Goal: Task Accomplishment & Management: Use online tool/utility

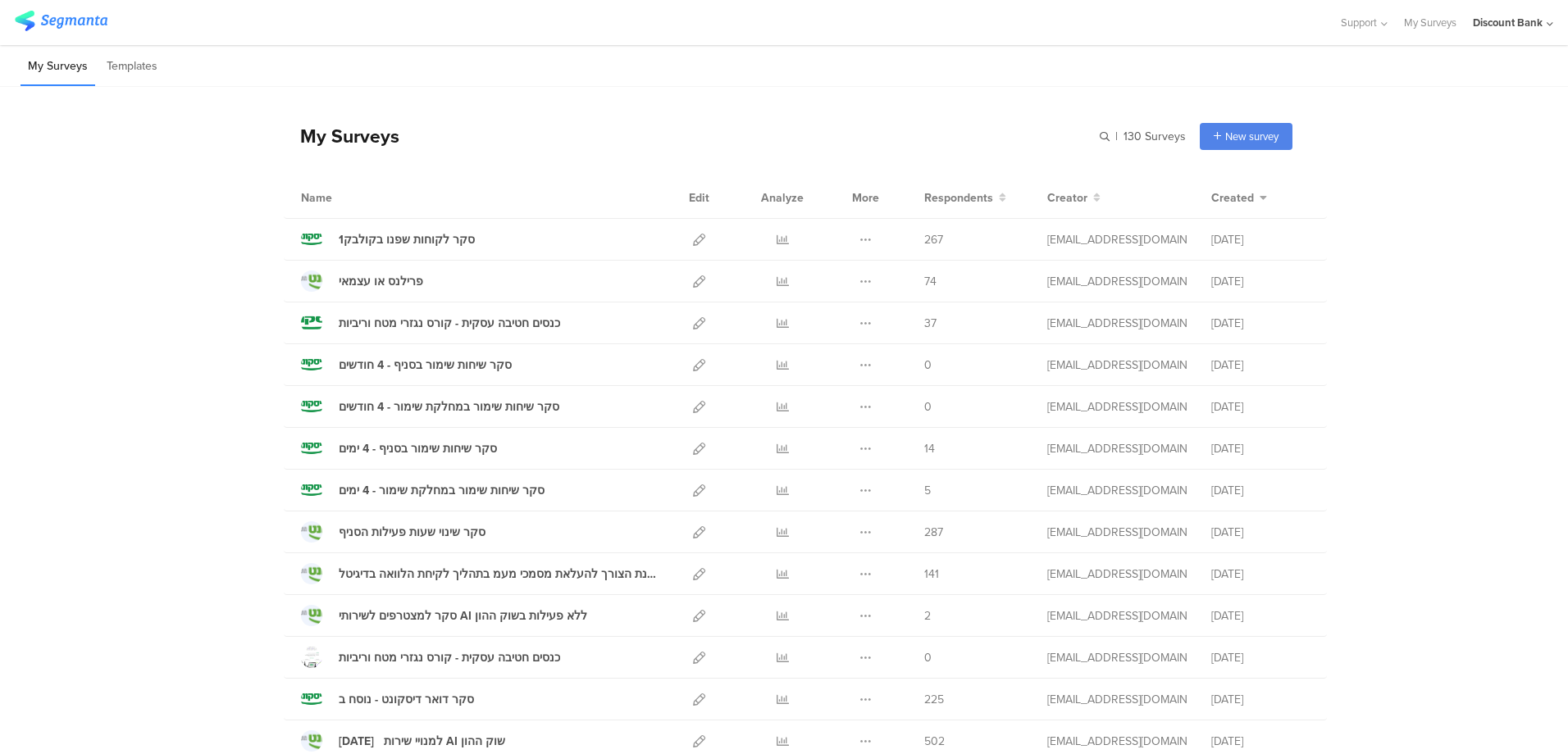
click at [861, 320] on icon at bounding box center [865, 323] width 12 height 12
click at [846, 362] on button "Duplicate" at bounding box center [834, 365] width 90 height 29
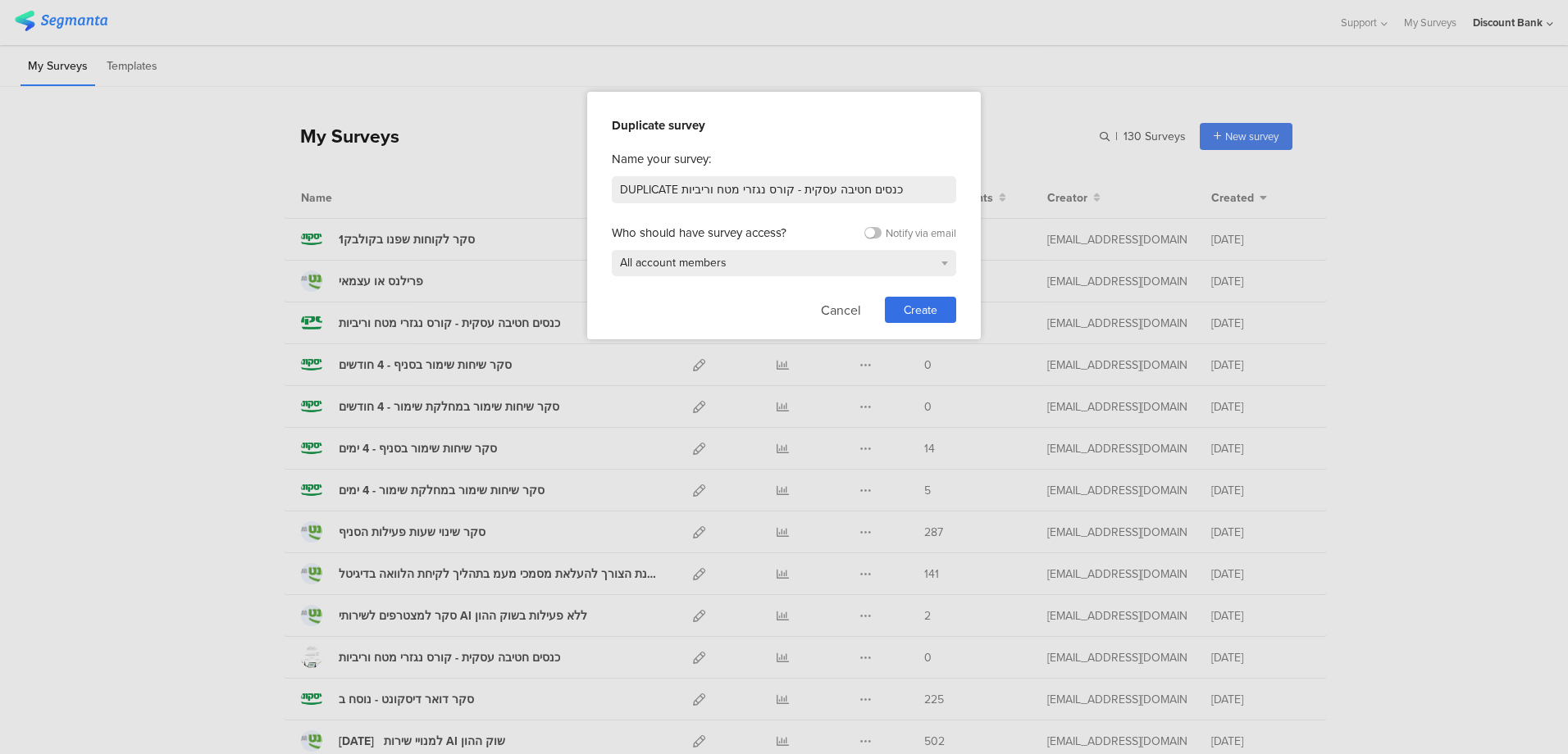
click at [909, 300] on div "Create" at bounding box center [921, 310] width 72 height 27
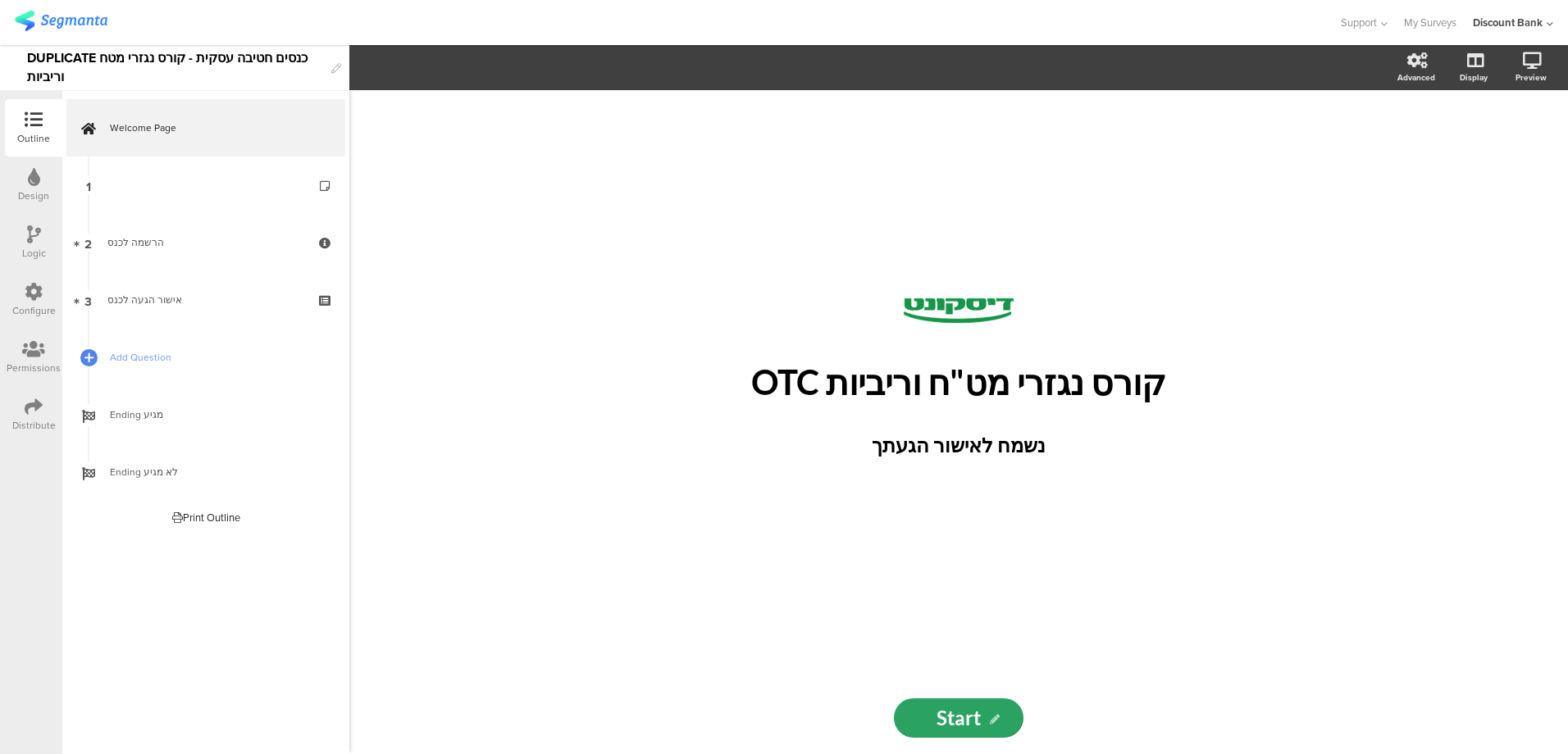
click at [734, 623] on div "/ קורס נגזרי מט"ח וריביות OTC קורס נגזרי מט"ח וריביות OTC נשמח לאישור הגעתך נשמ…" at bounding box center [958, 385] width 656 height 592
click at [1032, 385] on p "קורס נגזרי מט"ח וריביות OTC" at bounding box center [958, 382] width 607 height 42
click at [1032, 384] on p "קורס נגזרי מט"ח וריביות OTC" at bounding box center [958, 382] width 607 height 42
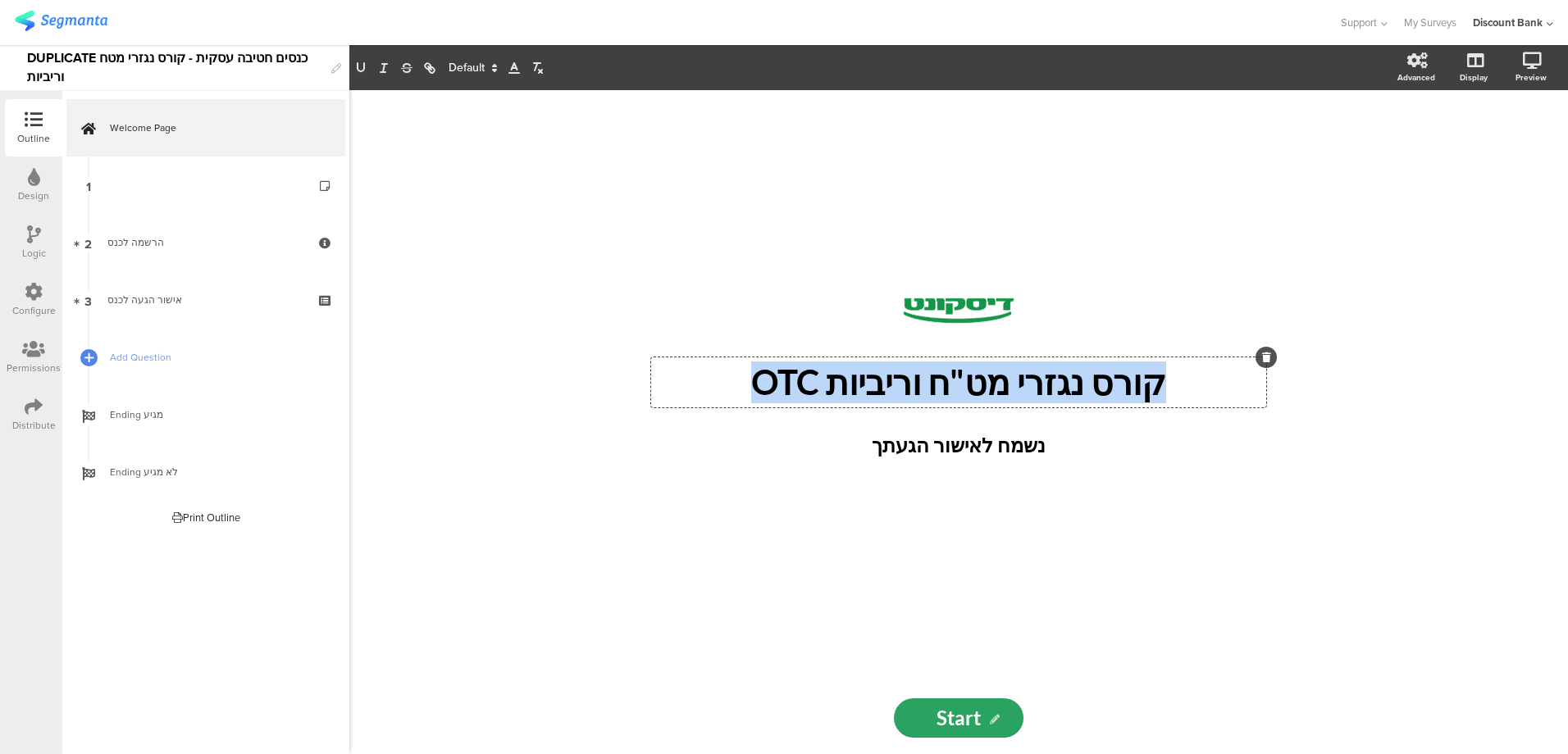
click at [1032, 384] on p "קורס נגזרי מט"ח וריביות OTC" at bounding box center [958, 382] width 607 height 42
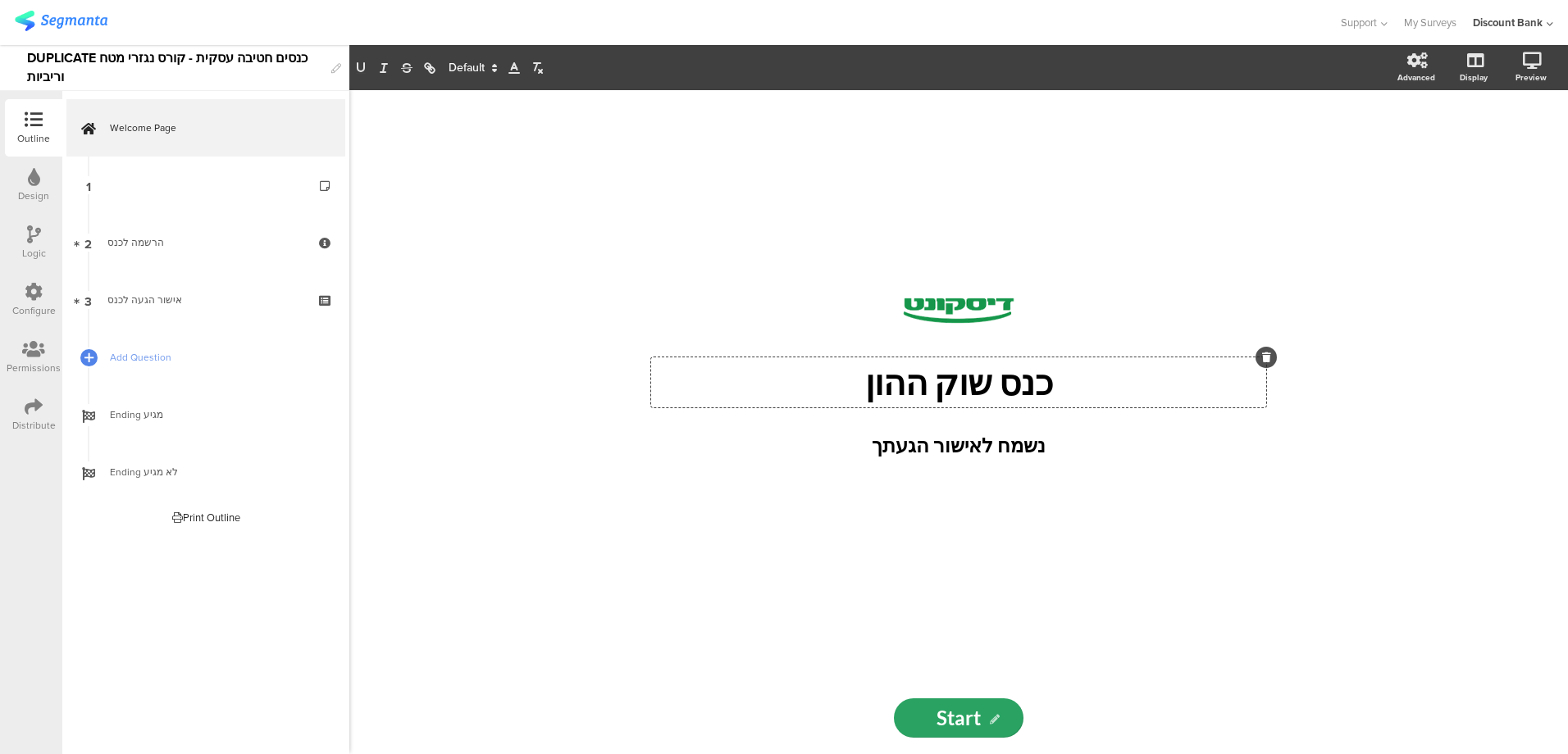
click at [167, 233] on link "2 הרשמה לכנס" at bounding box center [206, 242] width 279 height 57
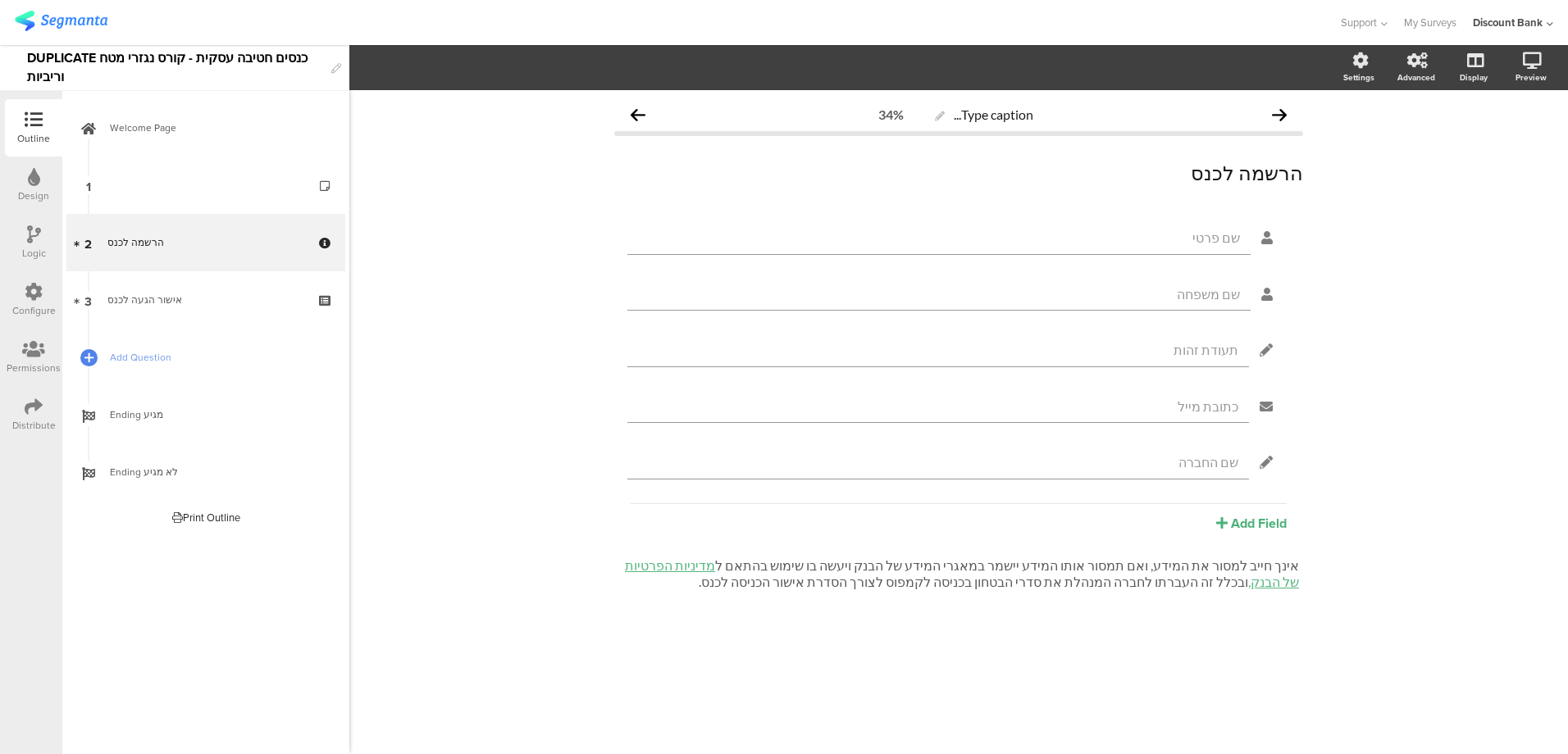
click at [171, 204] on link "1" at bounding box center [206, 185] width 279 height 57
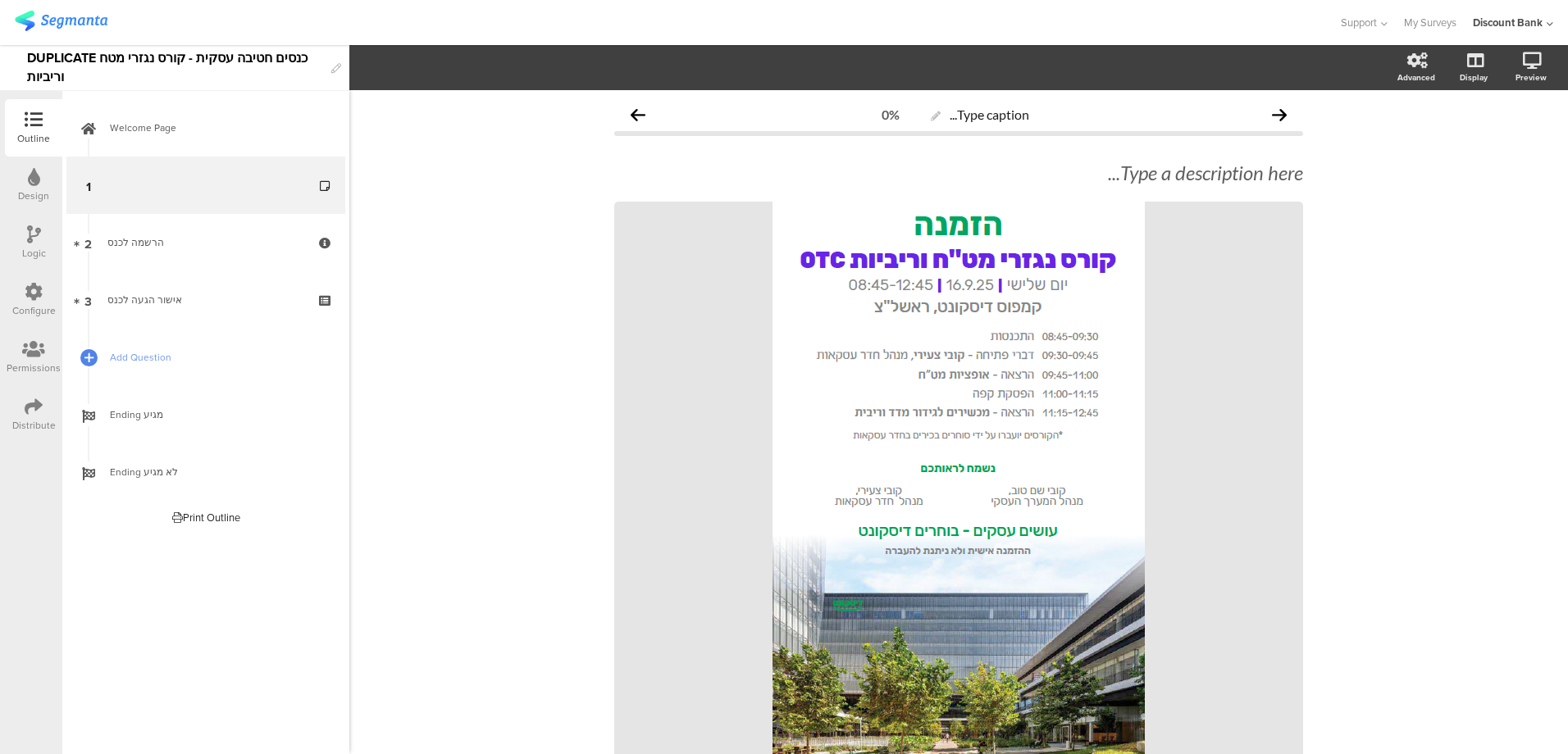
click at [0, 0] on div at bounding box center [0, 0] width 0 height 0
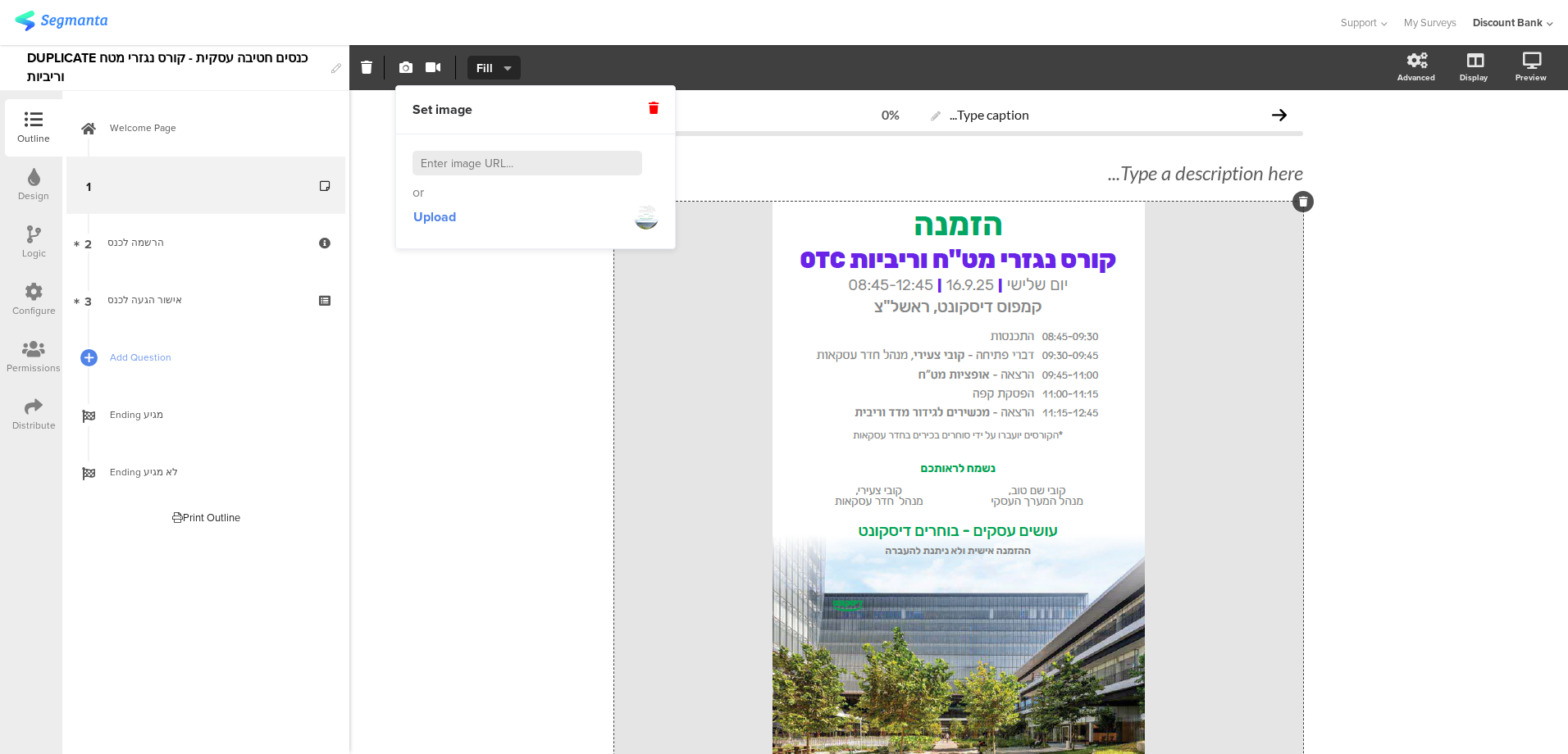
click at [653, 113] on icon at bounding box center [654, 108] width 10 height 12
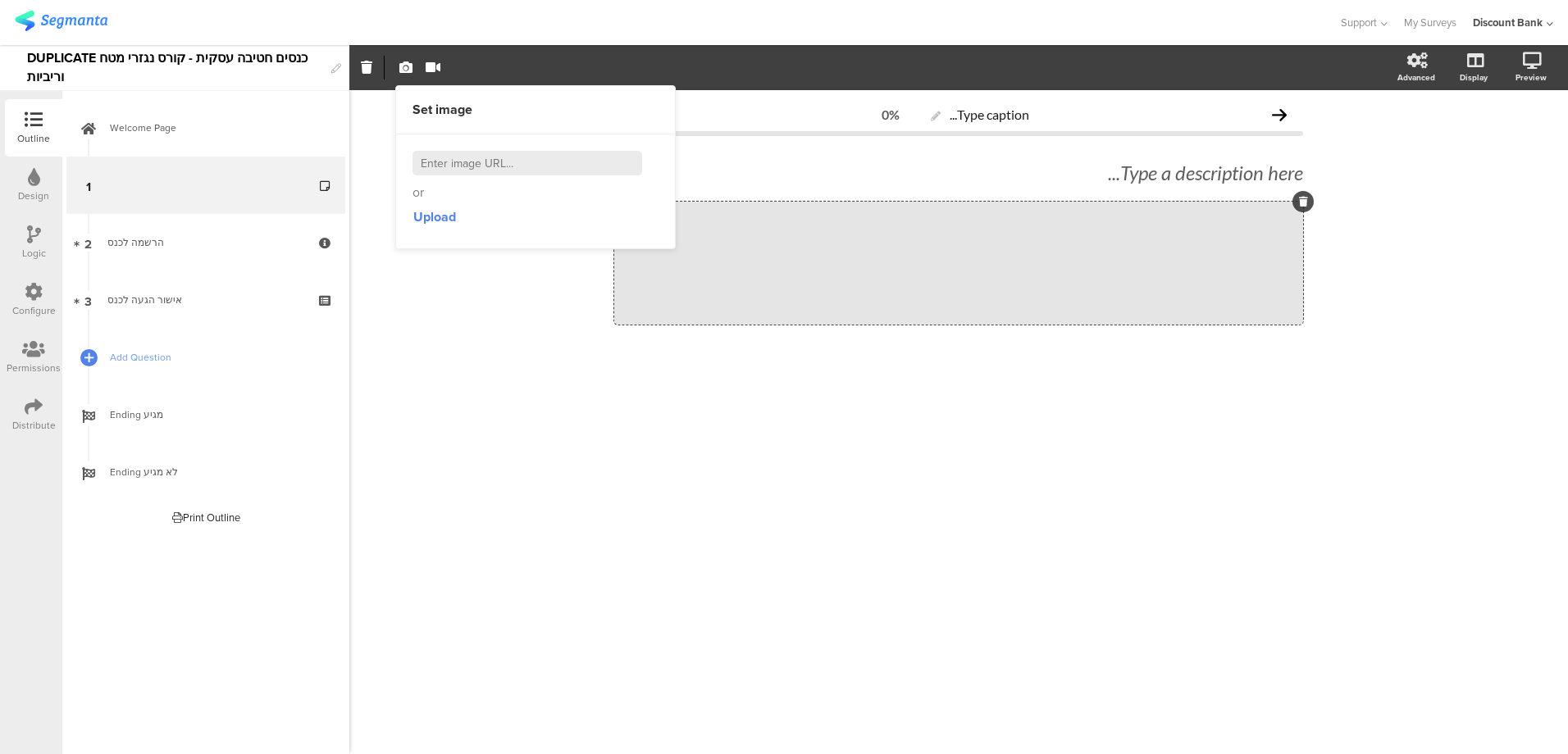
click at [955, 434] on div "Type caption... 0% Type a description here... /" at bounding box center [959, 422] width 1219 height 664
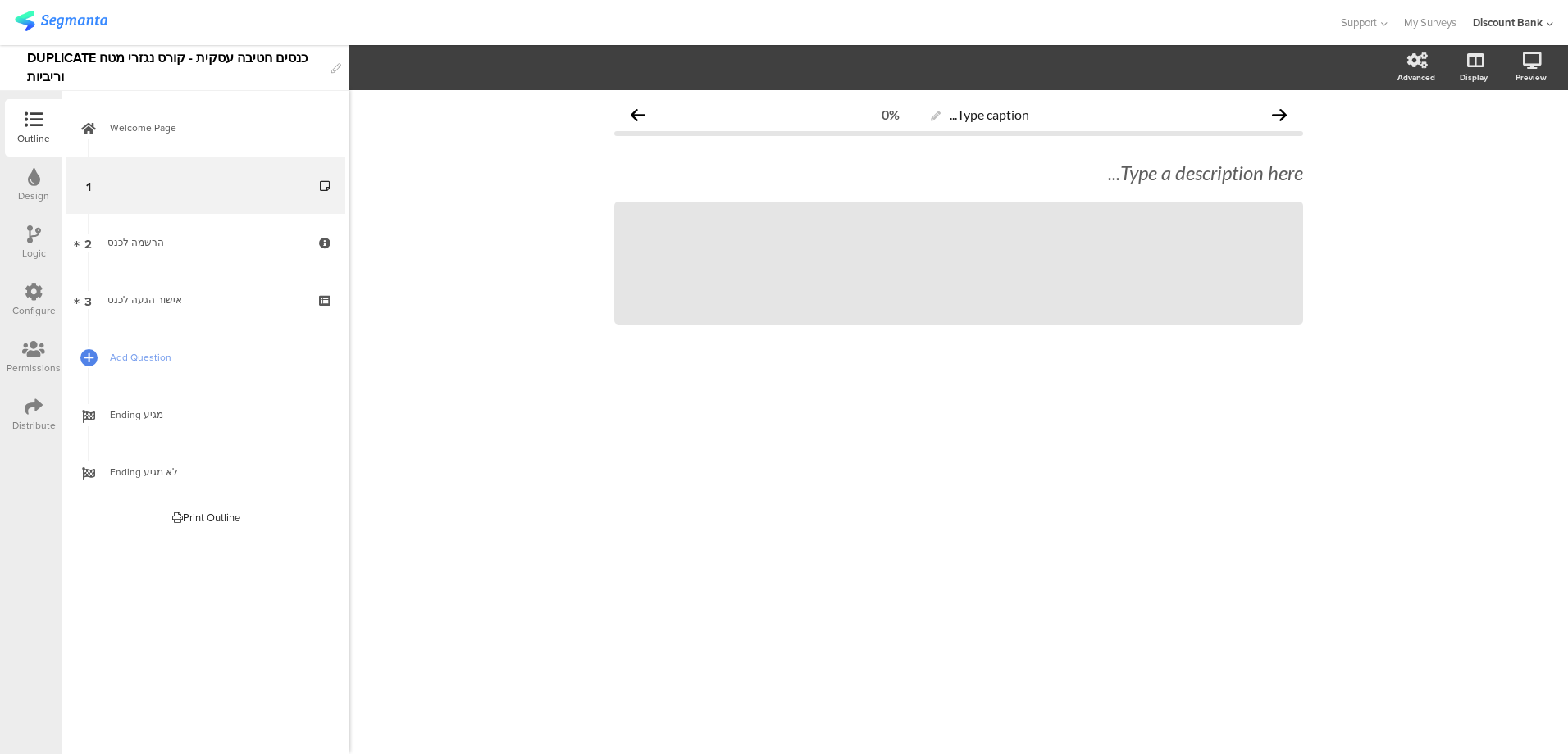
click at [114, 66] on div "DUPLICATE כנסים חטיבה עסקית - קורס נגזרי מטח וריביות" at bounding box center [176, 67] width 296 height 45
click at [126, 61] on div "DUPLICATE כנסים חטיבה עסקית - קורס נגזרי מטח וריביות" at bounding box center [176, 67] width 296 height 45
click at [162, 58] on div "DUPLICATE כנסים חטיבה עסקית - קורס נגזרי מטח וריביות" at bounding box center [176, 67] width 296 height 45
drag, startPoint x: 183, startPoint y: 57, endPoint x: 24, endPoint y: 63, distance: 159.1
click at [24, 63] on div "DUPLICATE כנסים חטיבה עסקית - קורס נגזרי מטח וריביות" at bounding box center [175, 67] width 350 height 46
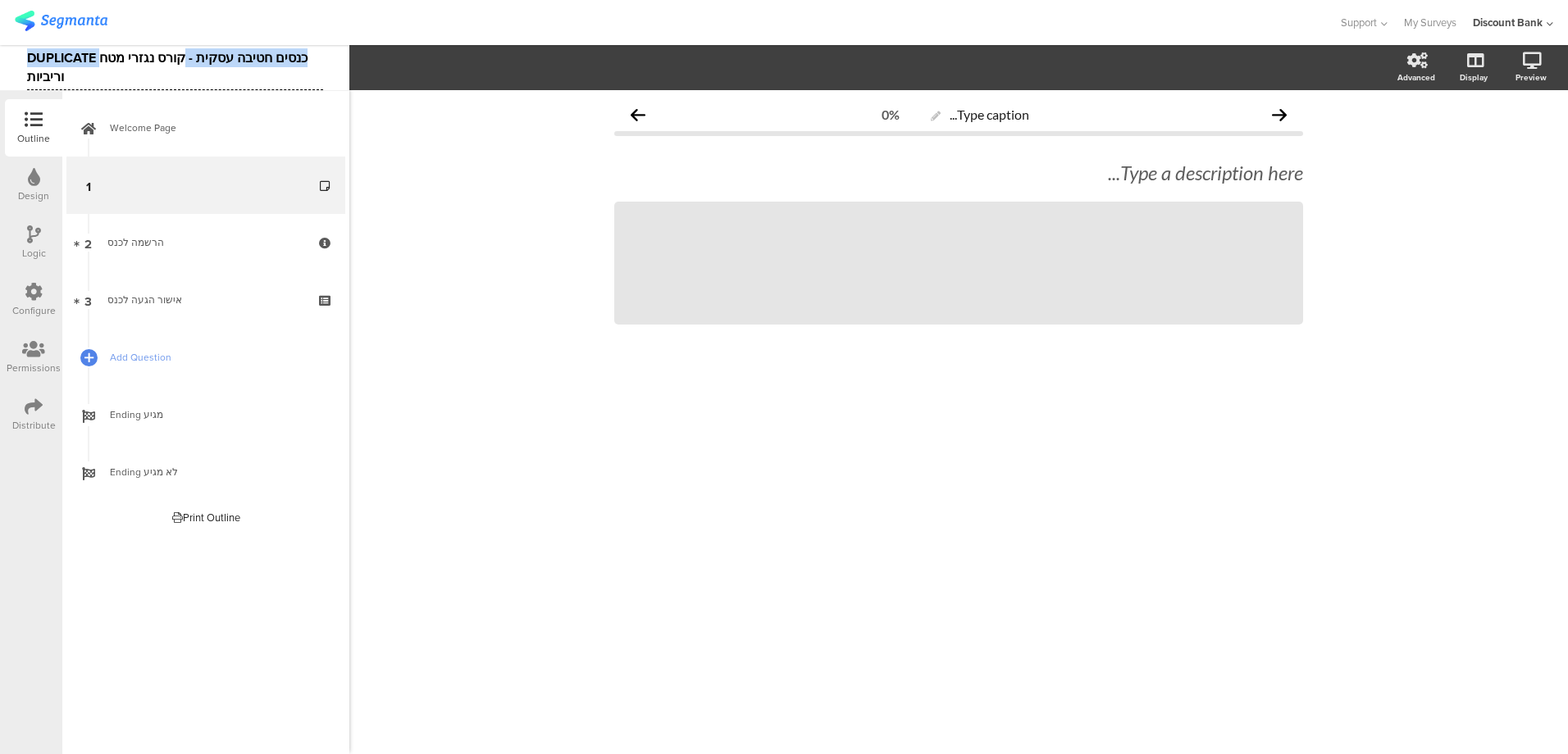
click at [46, 53] on div "DUPLICATE כנסים חטיבה עסקית - קורס נגזרי מטח וריביות" at bounding box center [176, 67] width 296 height 45
click at [47, 47] on div "DUPLICATE כנסים חטיבה עסקית - קורס נגזרי מטח וריביות" at bounding box center [176, 67] width 296 height 45
drag, startPoint x: 31, startPoint y: 70, endPoint x: 153, endPoint y: 67, distance: 122.0
click at [152, 66] on div "כנסים חטיבה עסקית - קורס נגזרי מטח וריביות" at bounding box center [152, 68] width 248 height 27
click at [273, 82] on div "כנסים חטיבה עסקית - כנס שוק ההון" at bounding box center [175, 67] width 350 height 46
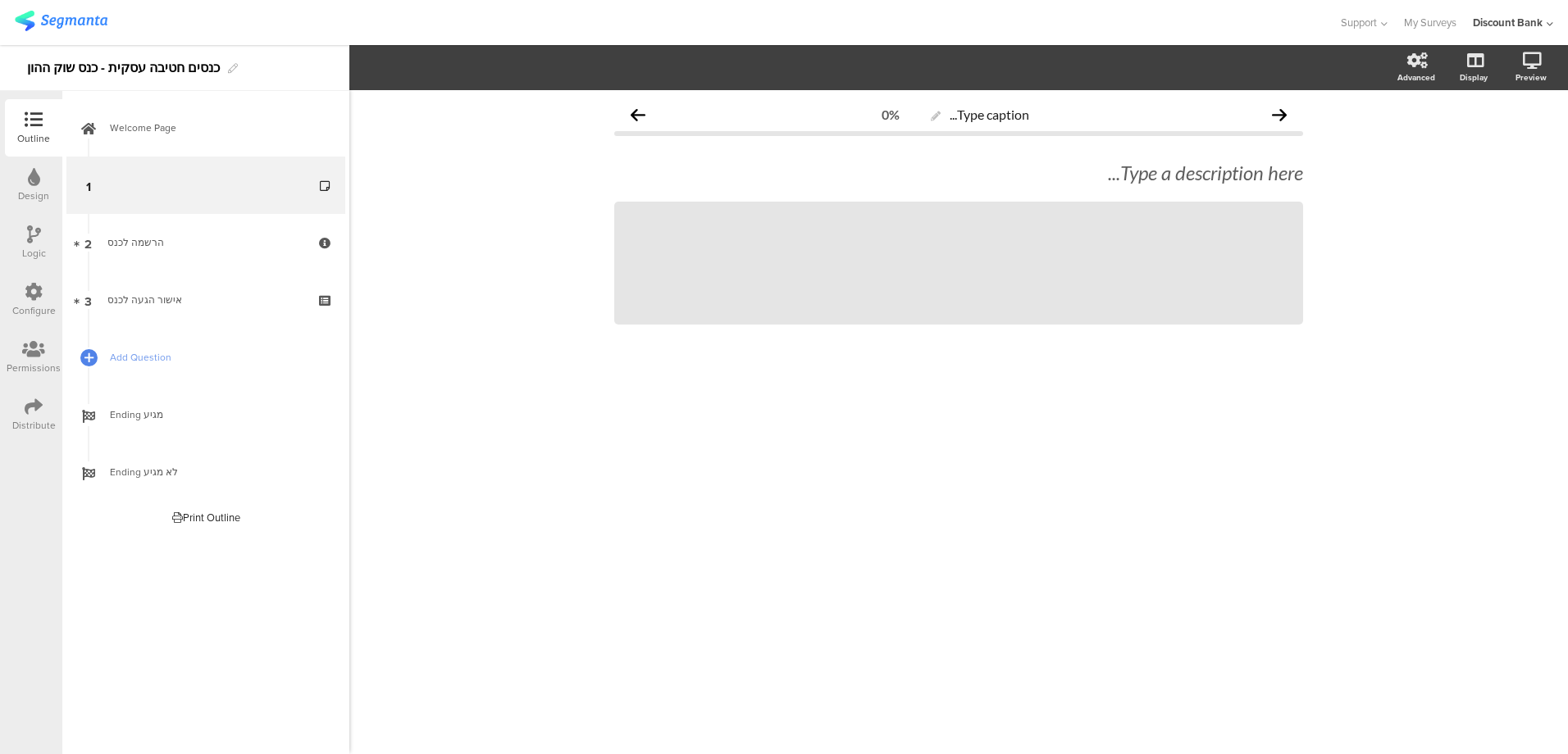
click at [80, 23] on img at bounding box center [61, 21] width 92 height 21
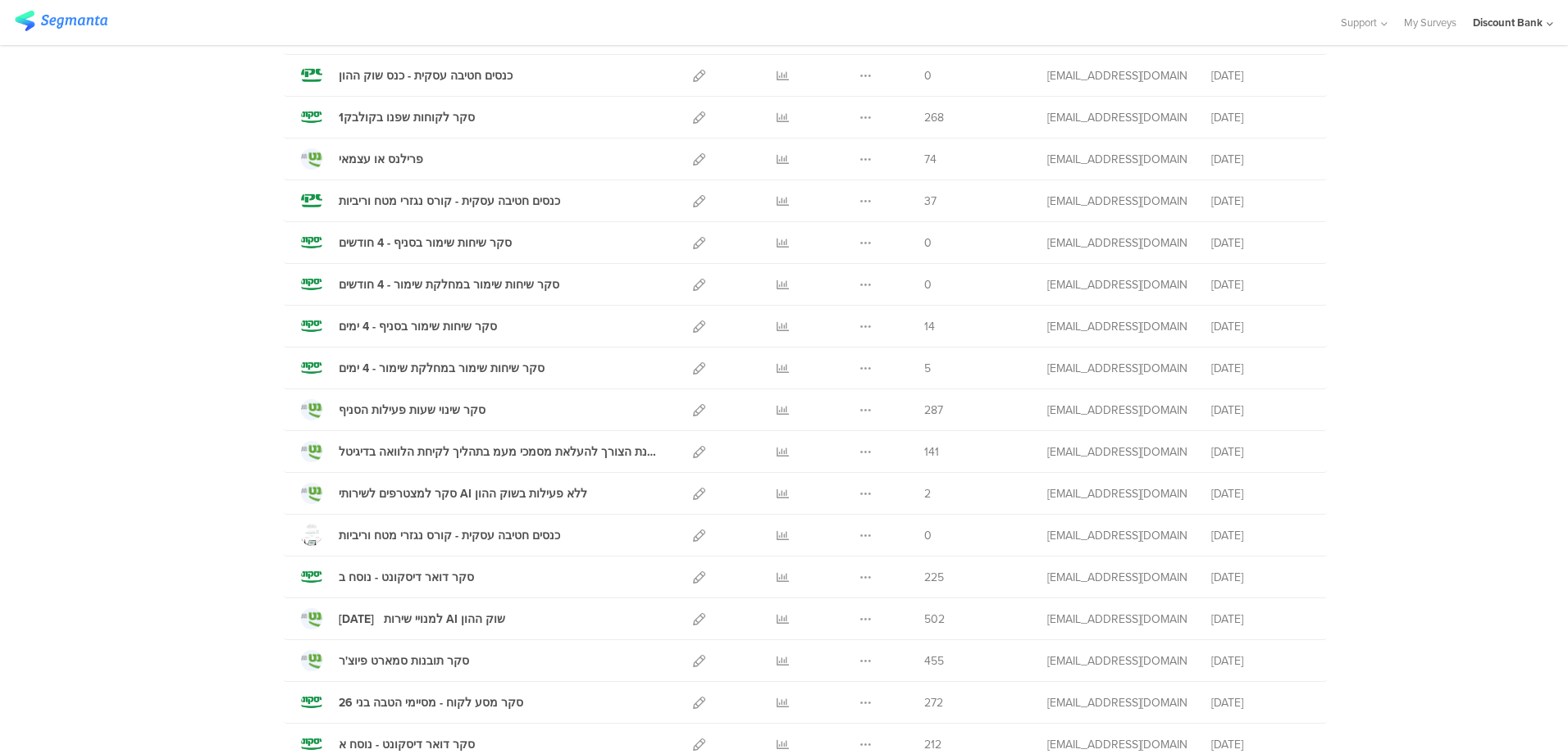
scroll to position [246, 0]
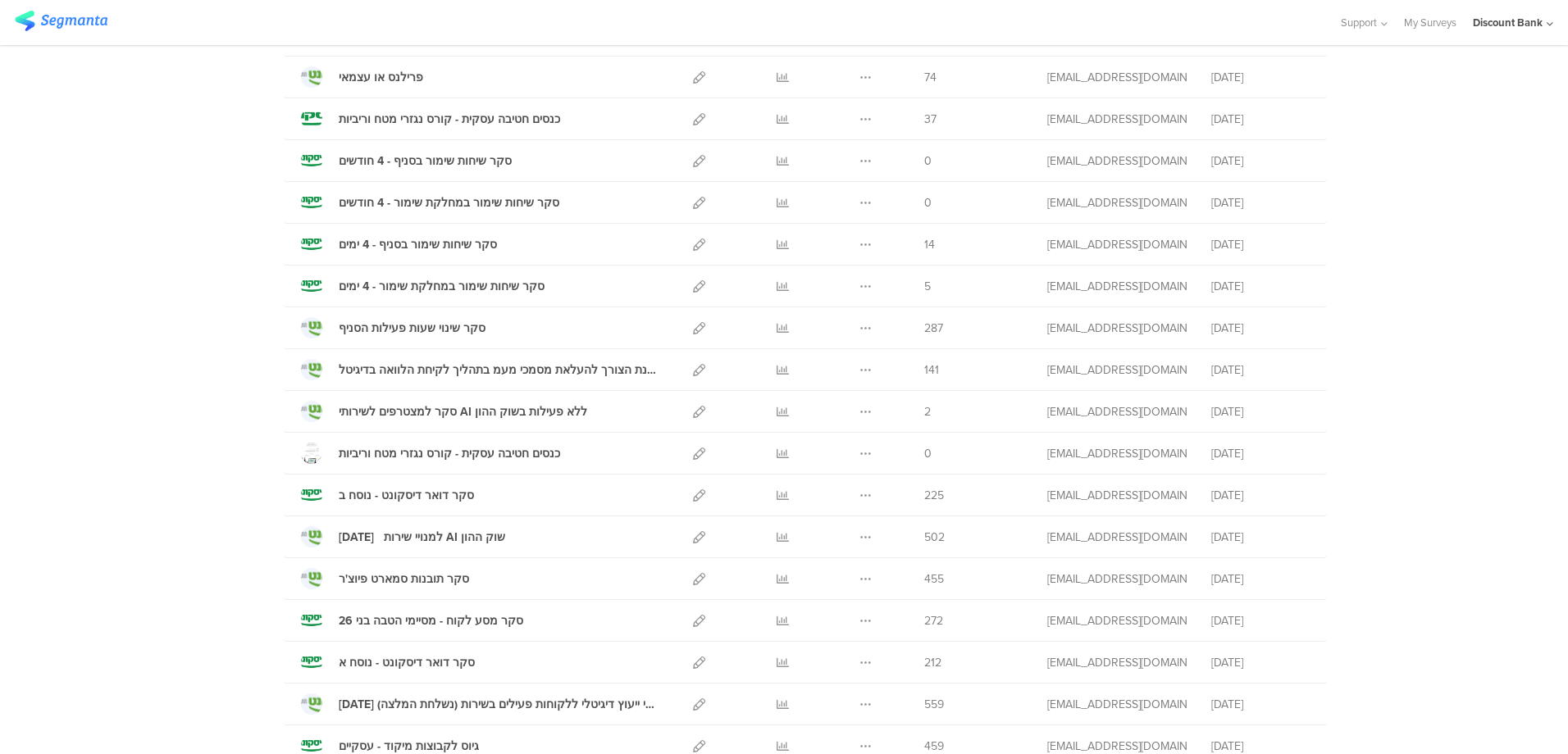
click at [778, 616] on icon at bounding box center [783, 621] width 12 height 12
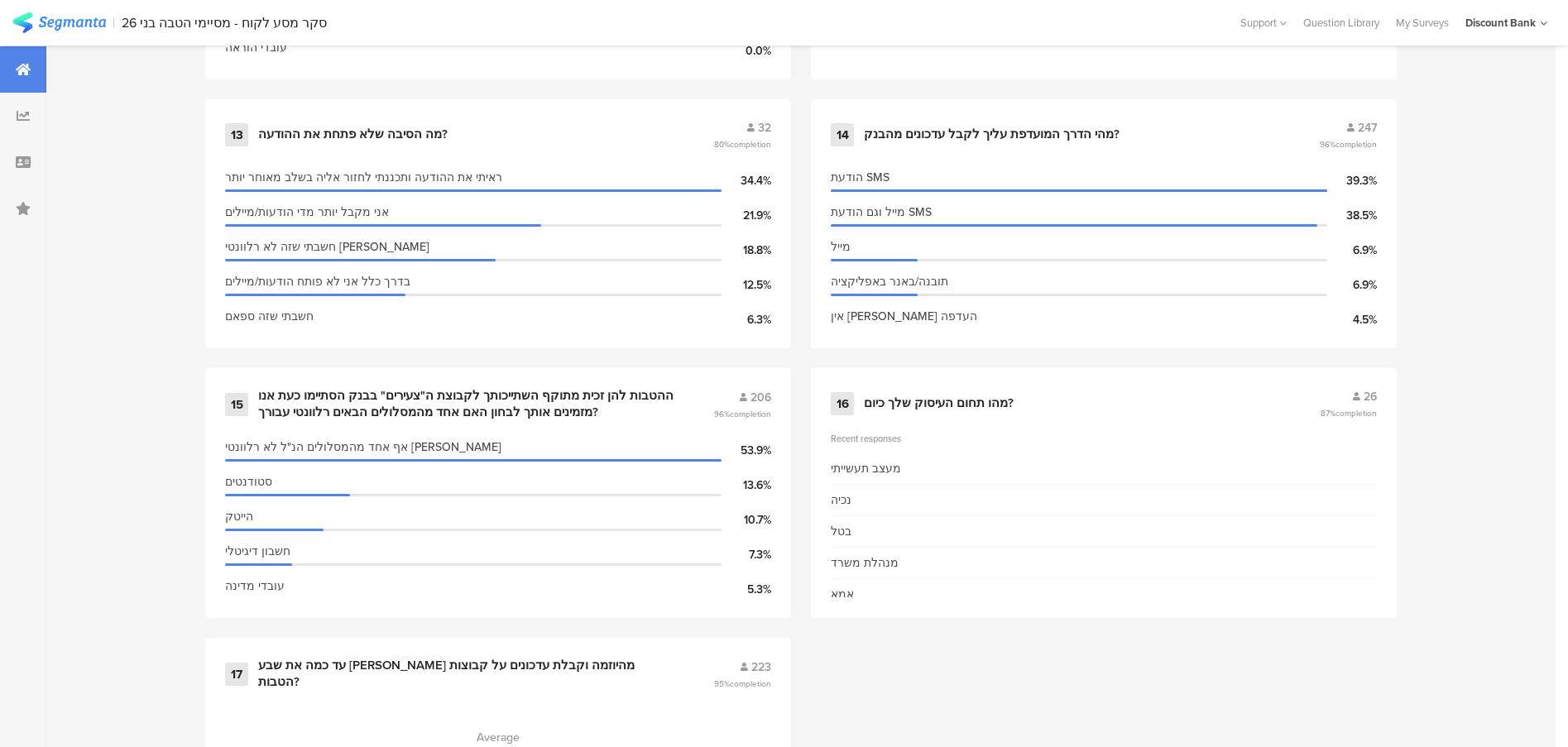
scroll to position [2317, 0]
